Goal: Navigation & Orientation: Find specific page/section

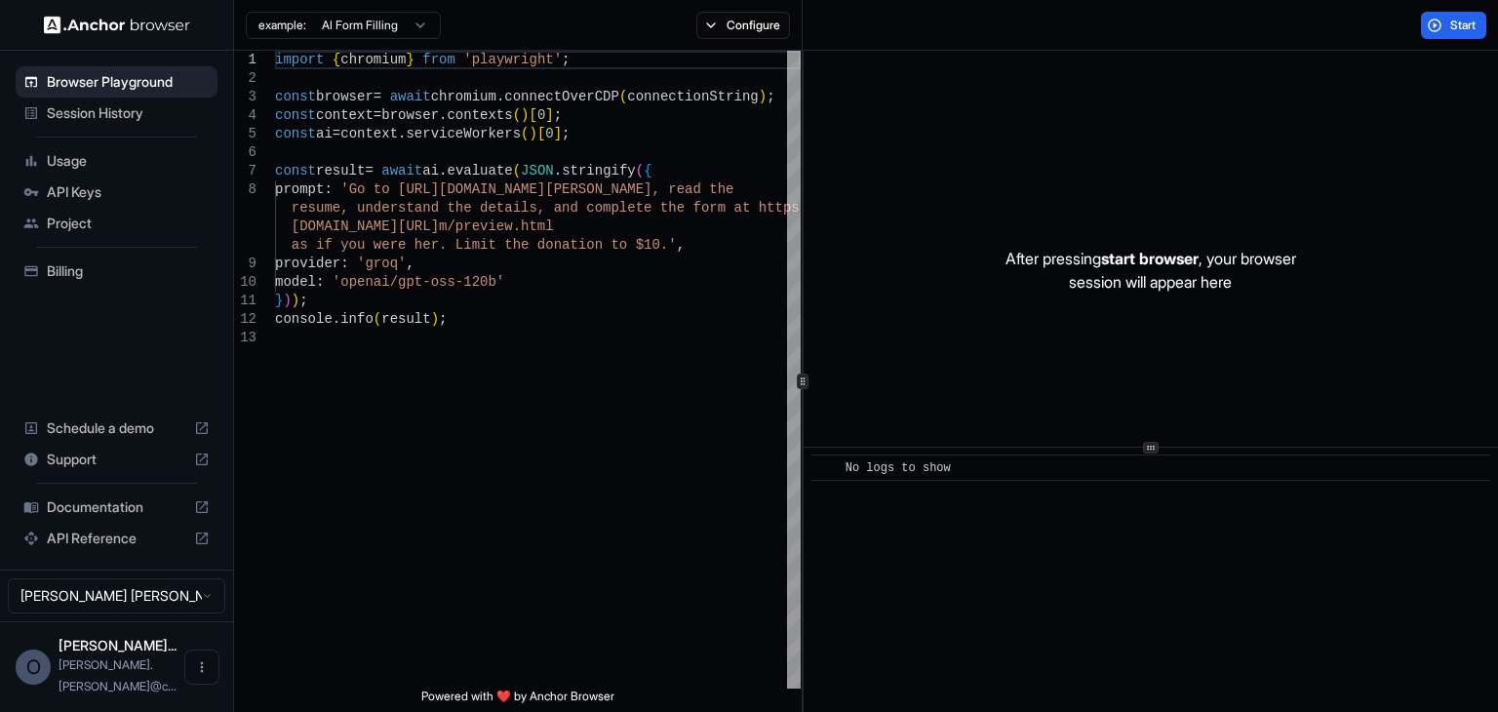
click at [109, 120] on span "Session History" at bounding box center [128, 113] width 163 height 20
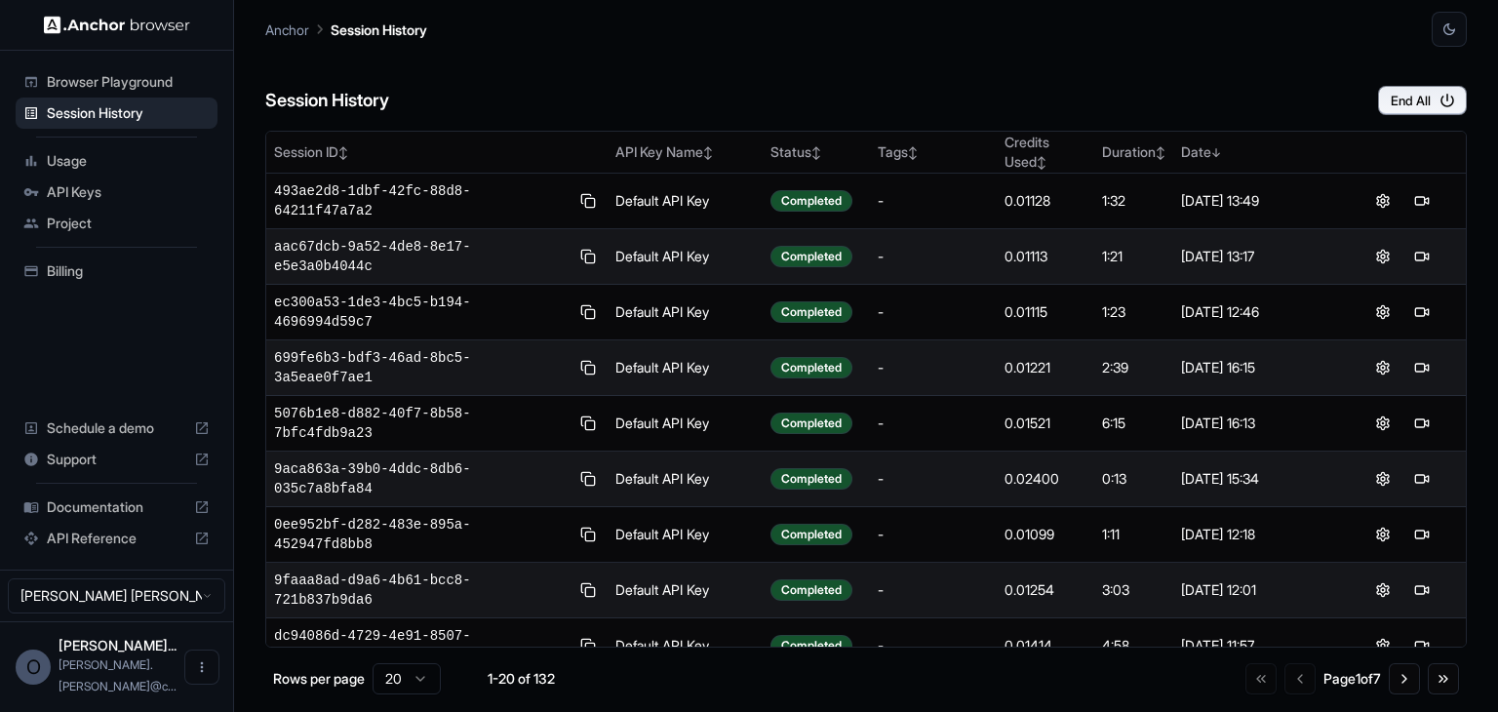
click at [101, 81] on span "Browser Playground" at bounding box center [128, 82] width 163 height 20
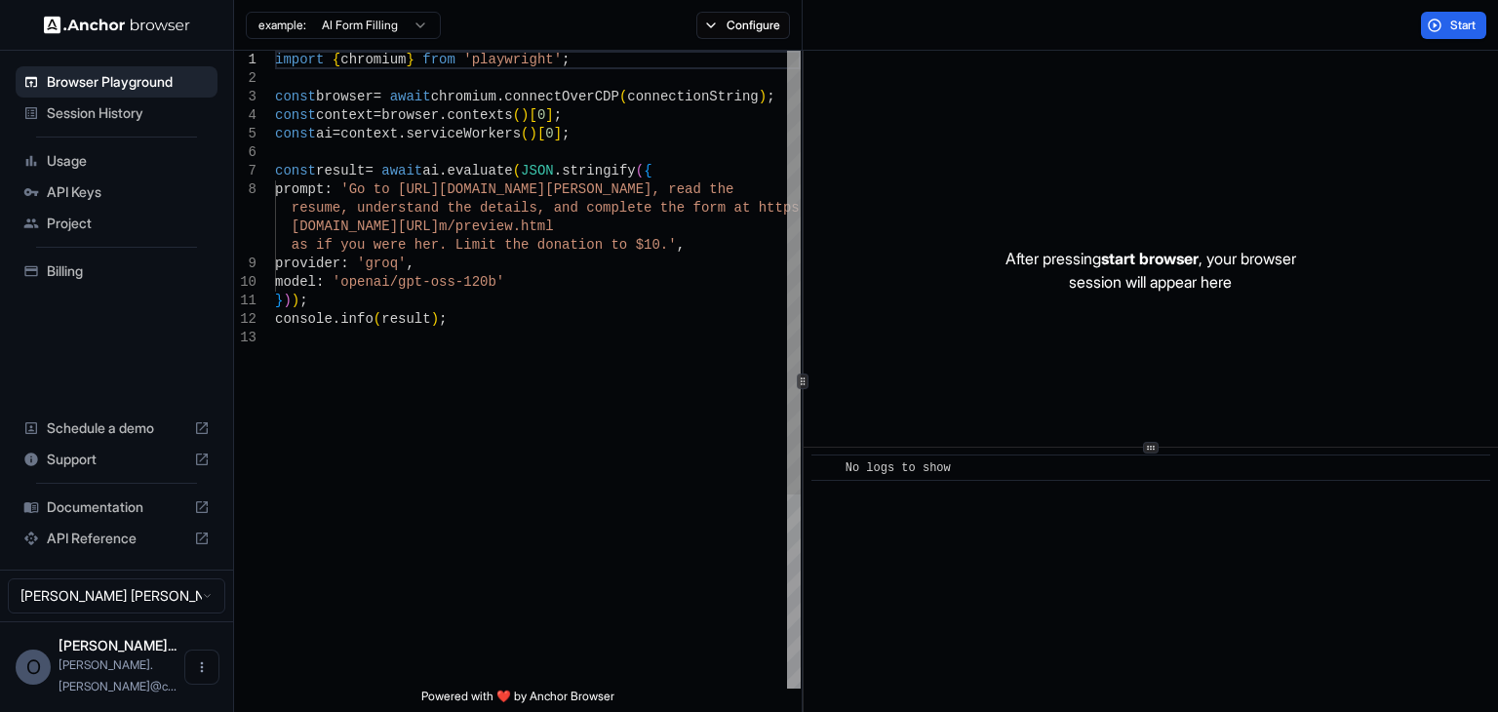
click at [107, 107] on span "Session History" at bounding box center [128, 113] width 163 height 20
